Goal: Use online tool/utility: Utilize a website feature to perform a specific function

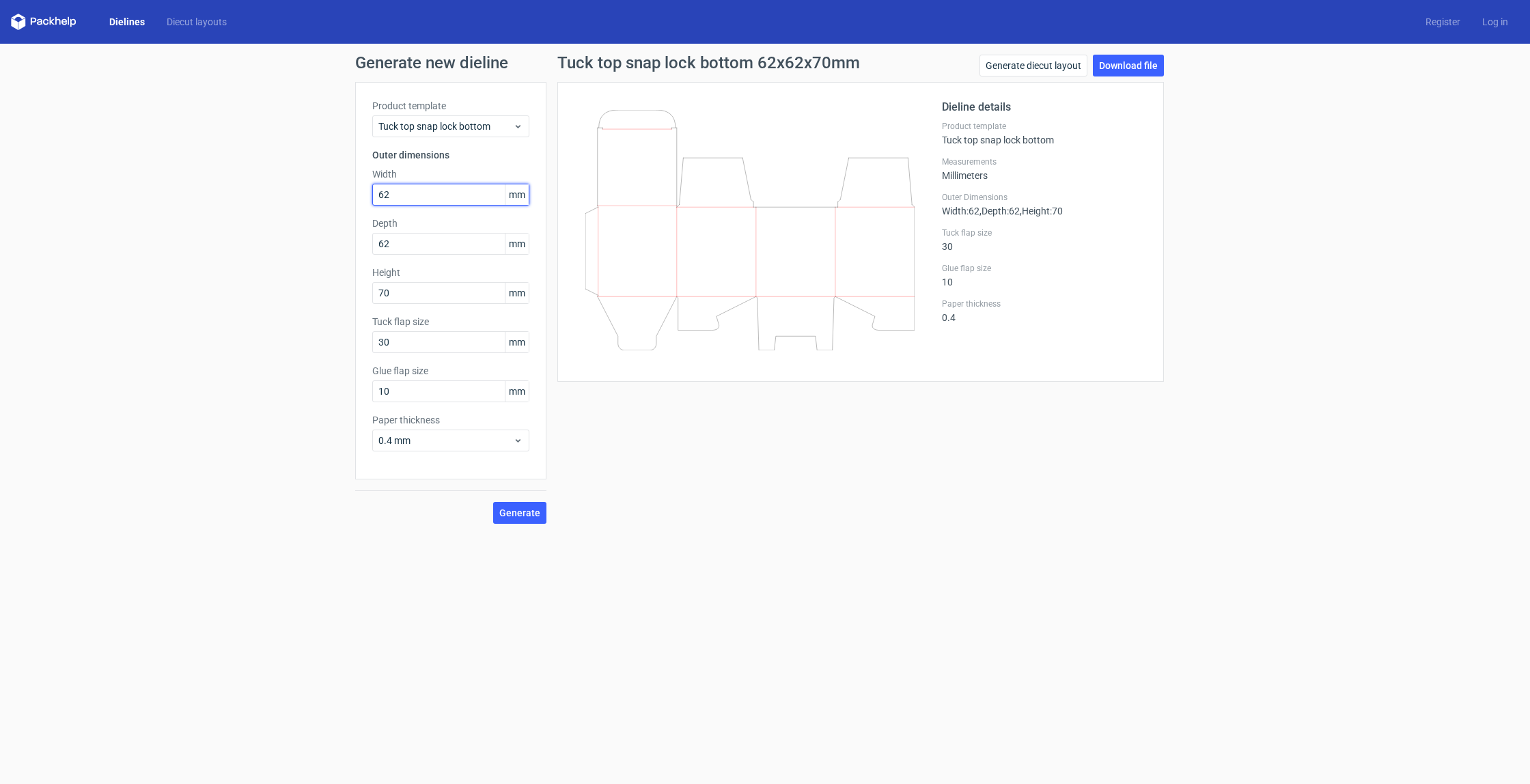
click at [399, 190] on input "62" at bounding box center [451, 194] width 157 height 22
click at [438, 296] on input "70" at bounding box center [451, 293] width 157 height 22
type input "7"
type input "68"
click at [730, 541] on form "Generate new dieline Product template Tuck top snap lock bottom Outer dimension…" at bounding box center [765, 414] width 1530 height 740
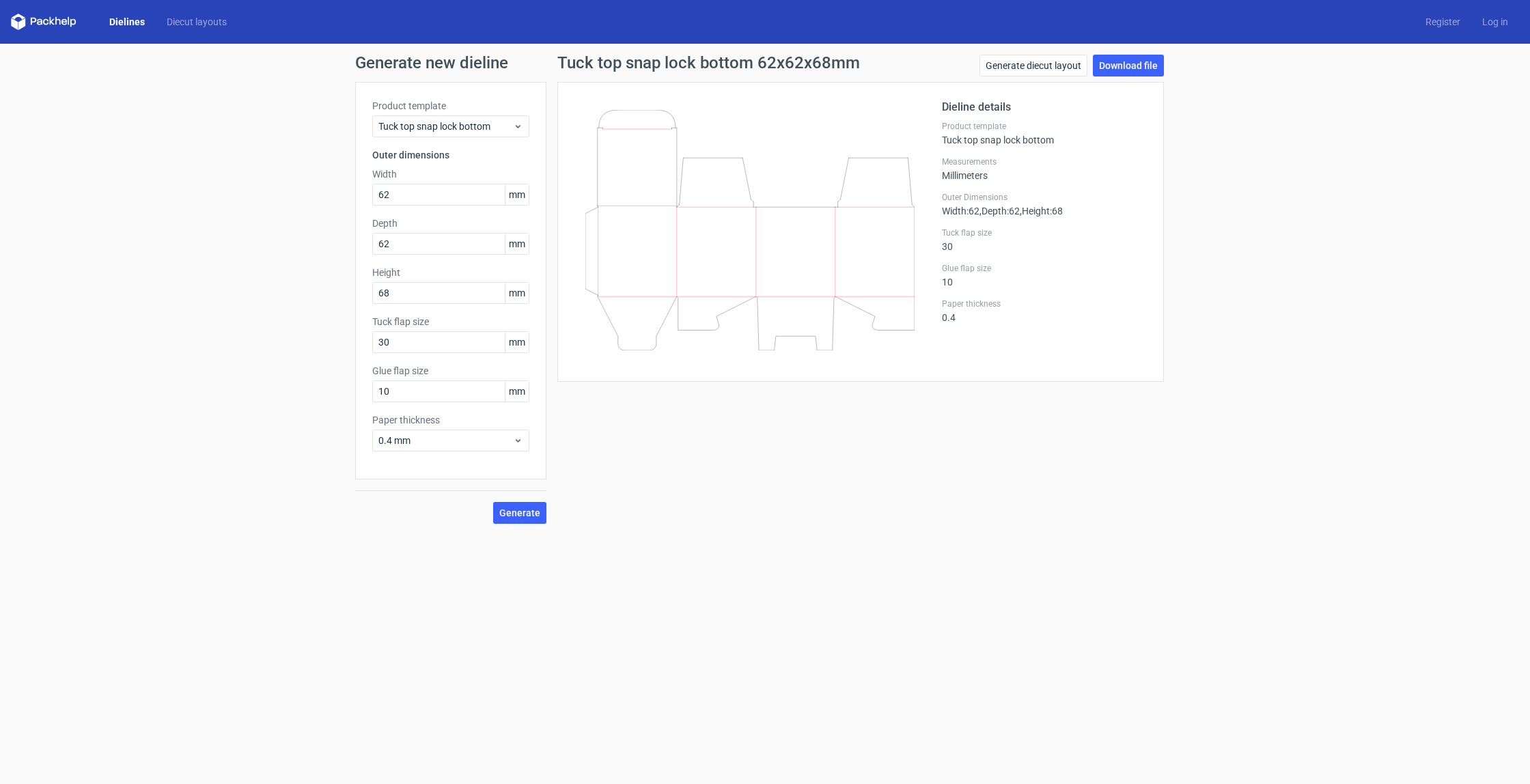
click at [644, 216] on icon at bounding box center [750, 230] width 330 height 240
click at [529, 506] on button "Generate" at bounding box center [520, 512] width 54 height 22
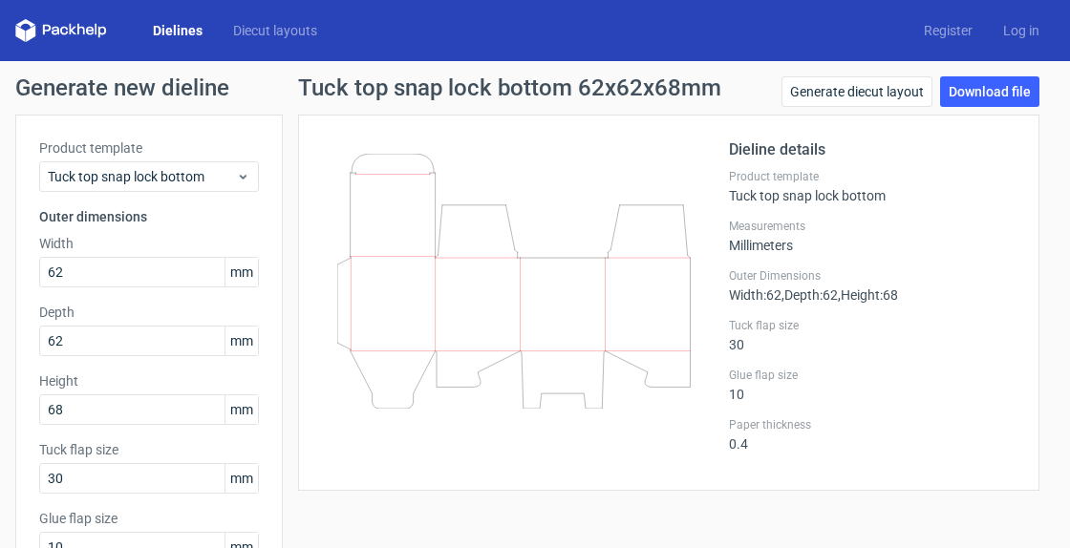
drag, startPoint x: 515, startPoint y: 257, endPoint x: 630, endPoint y: 261, distance: 114.7
click at [630, 261] on icon at bounding box center [514, 281] width 354 height 255
drag, startPoint x: 628, startPoint y: 261, endPoint x: 356, endPoint y: 247, distance: 271.7
click at [356, 247] on icon at bounding box center [514, 281] width 354 height 255
drag, startPoint x: 345, startPoint y: 240, endPoint x: 628, endPoint y: 280, distance: 285.7
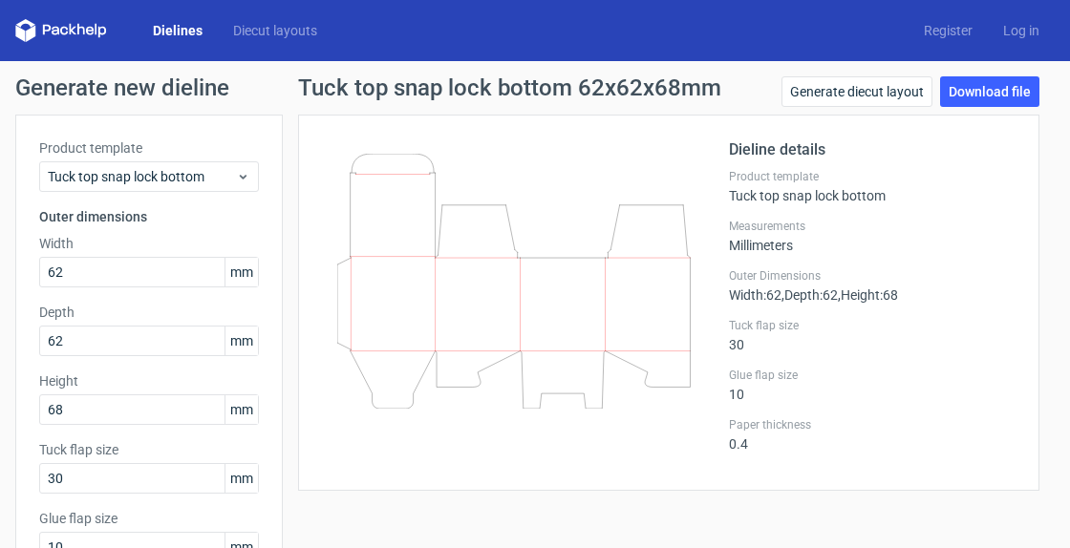
click at [627, 280] on icon at bounding box center [514, 281] width 354 height 255
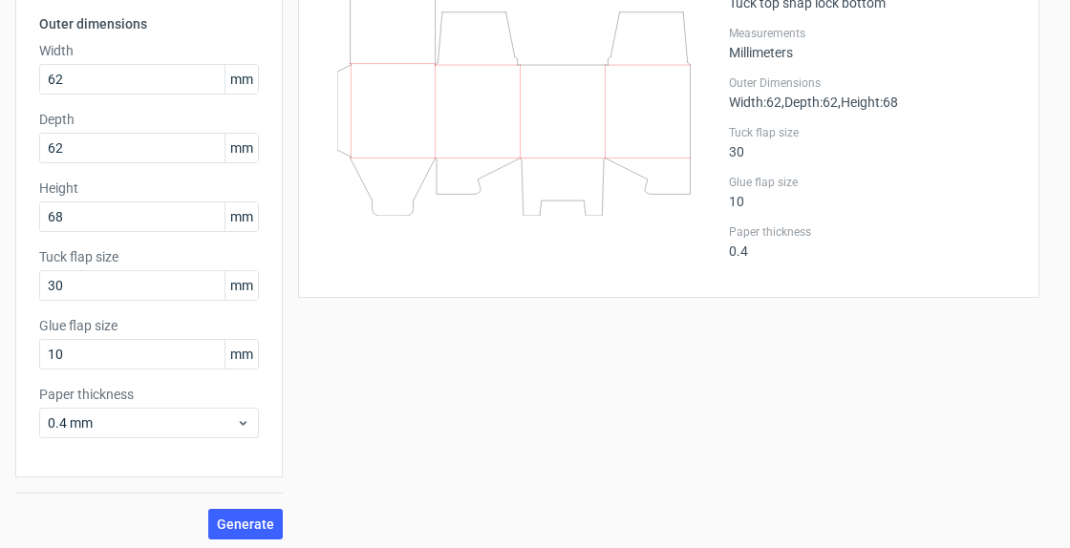
scroll to position [200, 0]
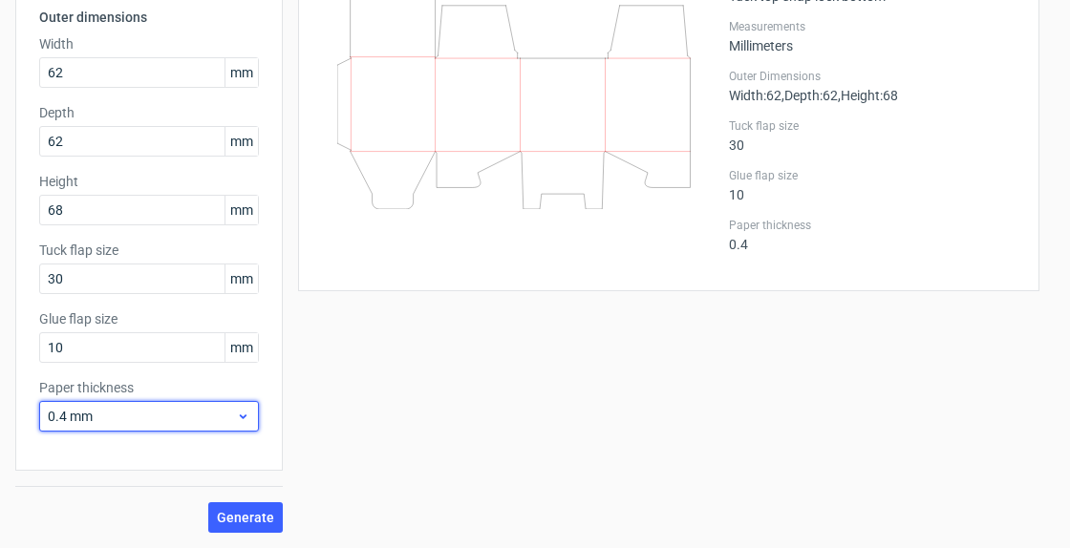
click at [109, 411] on span "0.4 mm" at bounding box center [142, 416] width 188 height 19
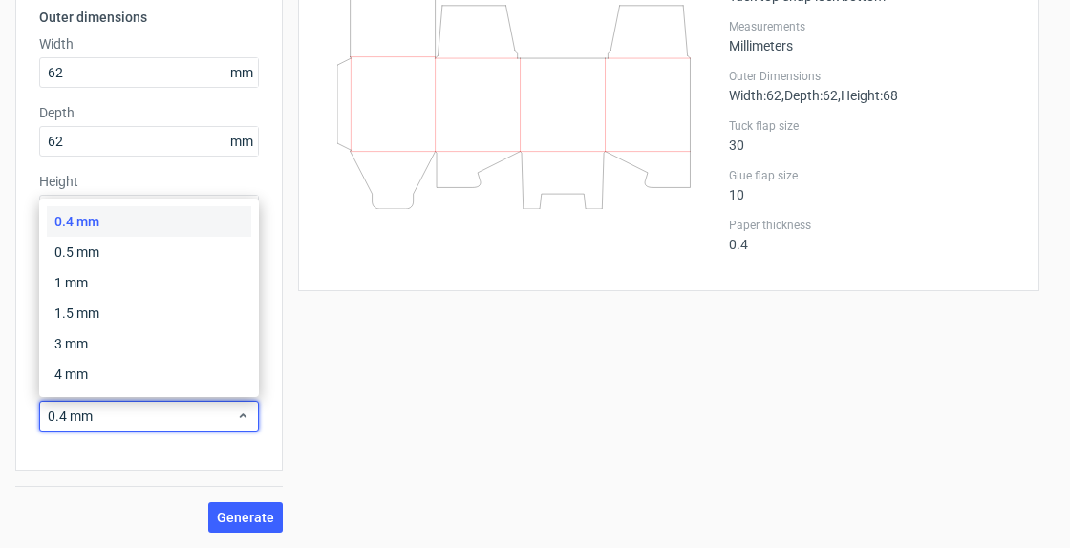
click at [368, 405] on div "Tuck top snap lock bottom 62x62x68mm Generate diecut layout Download file Dieli…" at bounding box center [669, 205] width 772 height 656
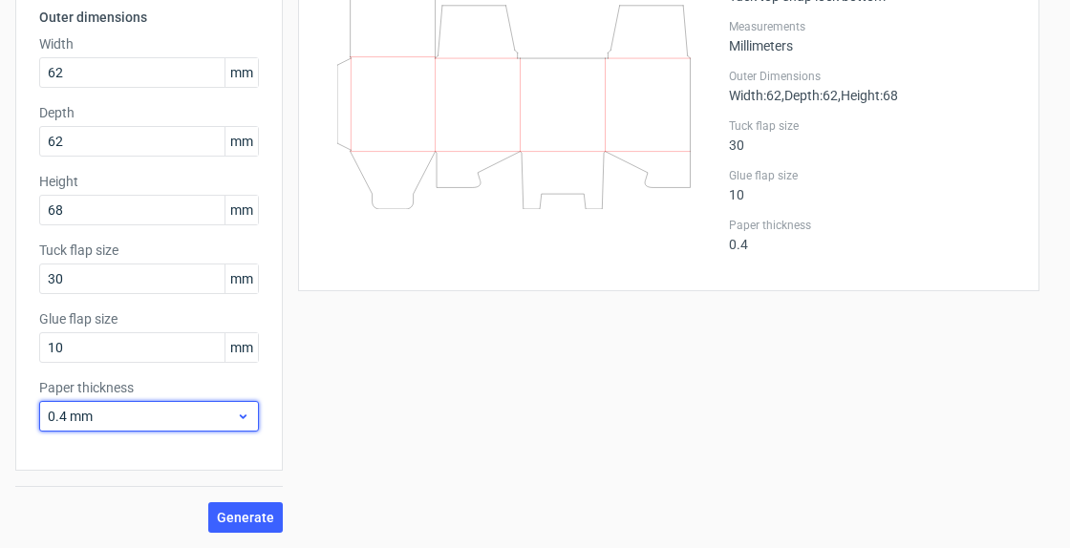
click at [182, 423] on span "0.4 mm" at bounding box center [142, 416] width 188 height 19
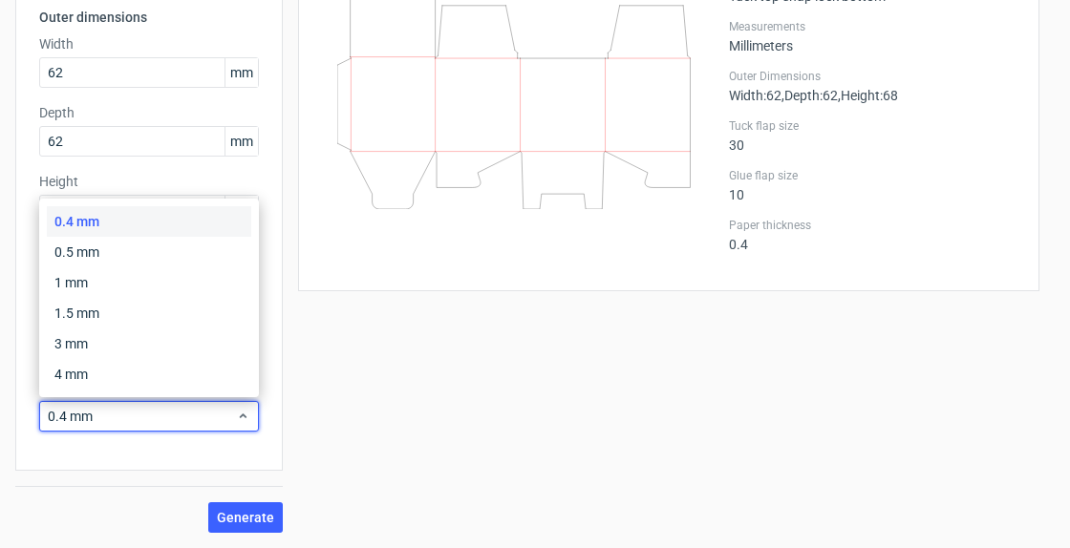
click at [421, 380] on div "Tuck top snap lock bottom 62x62x68mm Generate diecut layout Download file Dieli…" at bounding box center [669, 205] width 772 height 656
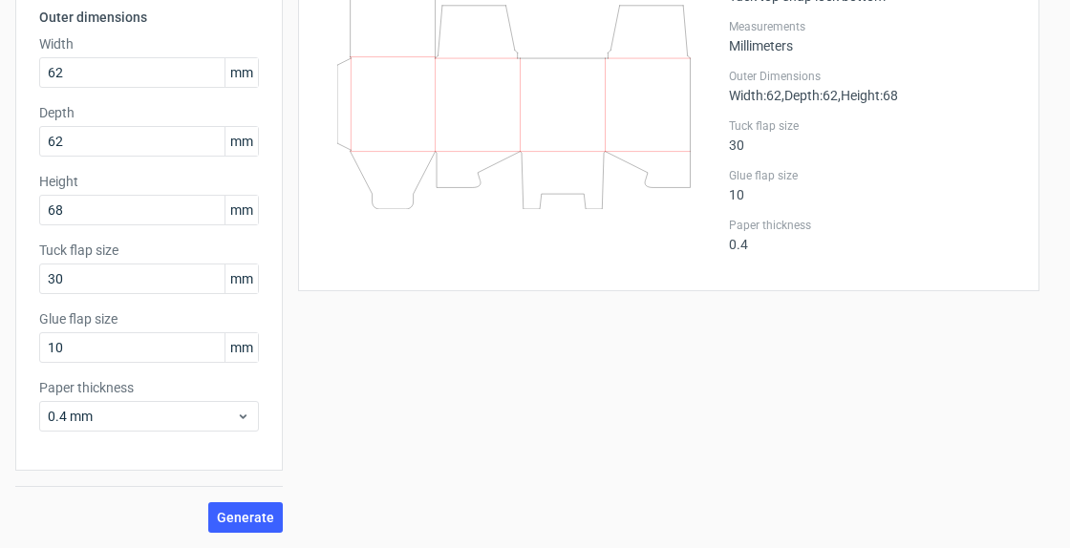
scroll to position [0, 0]
